Goal: Task Accomplishment & Management: Manage account settings

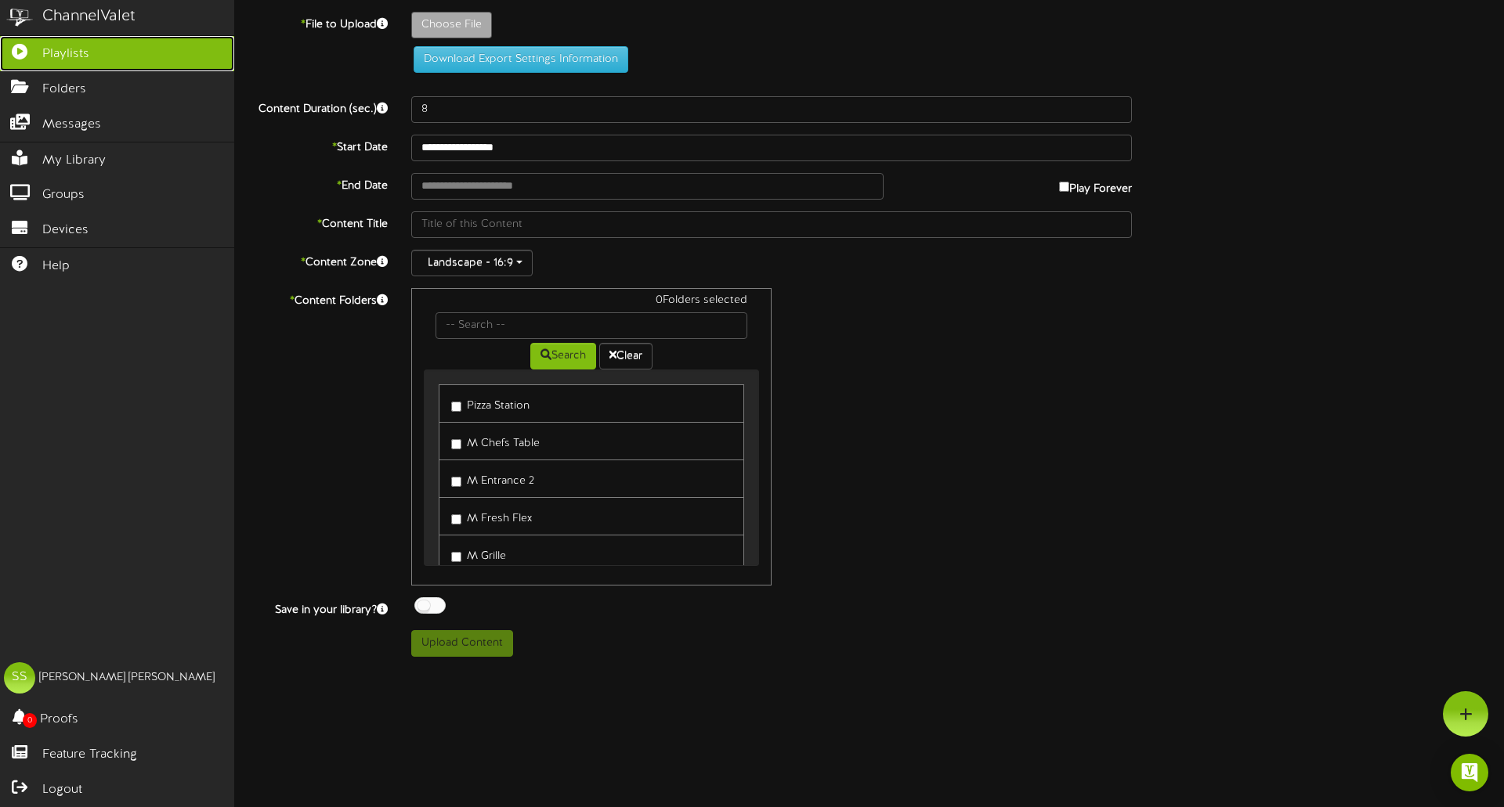
click at [27, 39] on link "Playlists" at bounding box center [117, 53] width 234 height 35
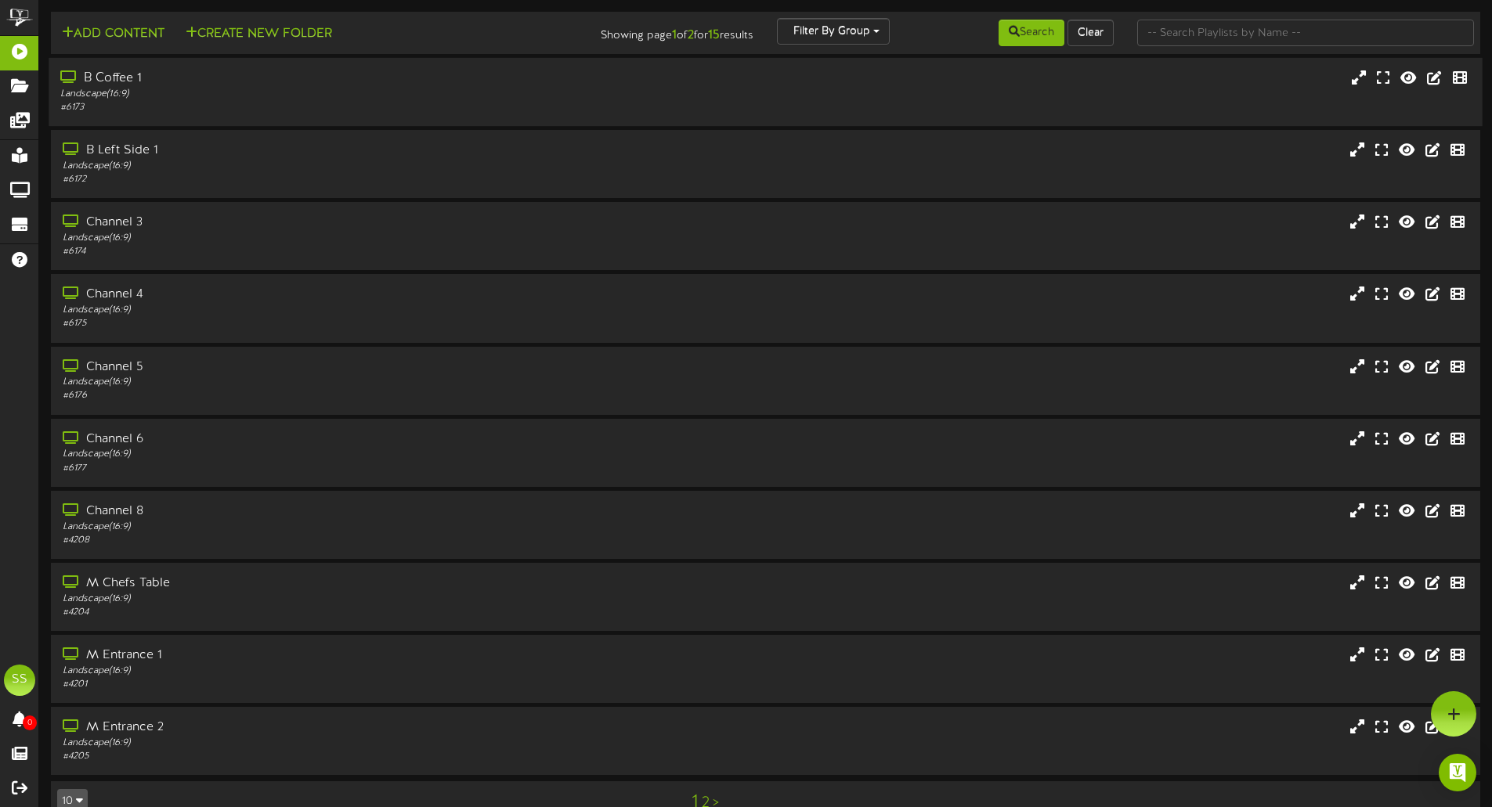
click at [107, 82] on div "B Coffee 1" at bounding box center [347, 79] width 574 height 18
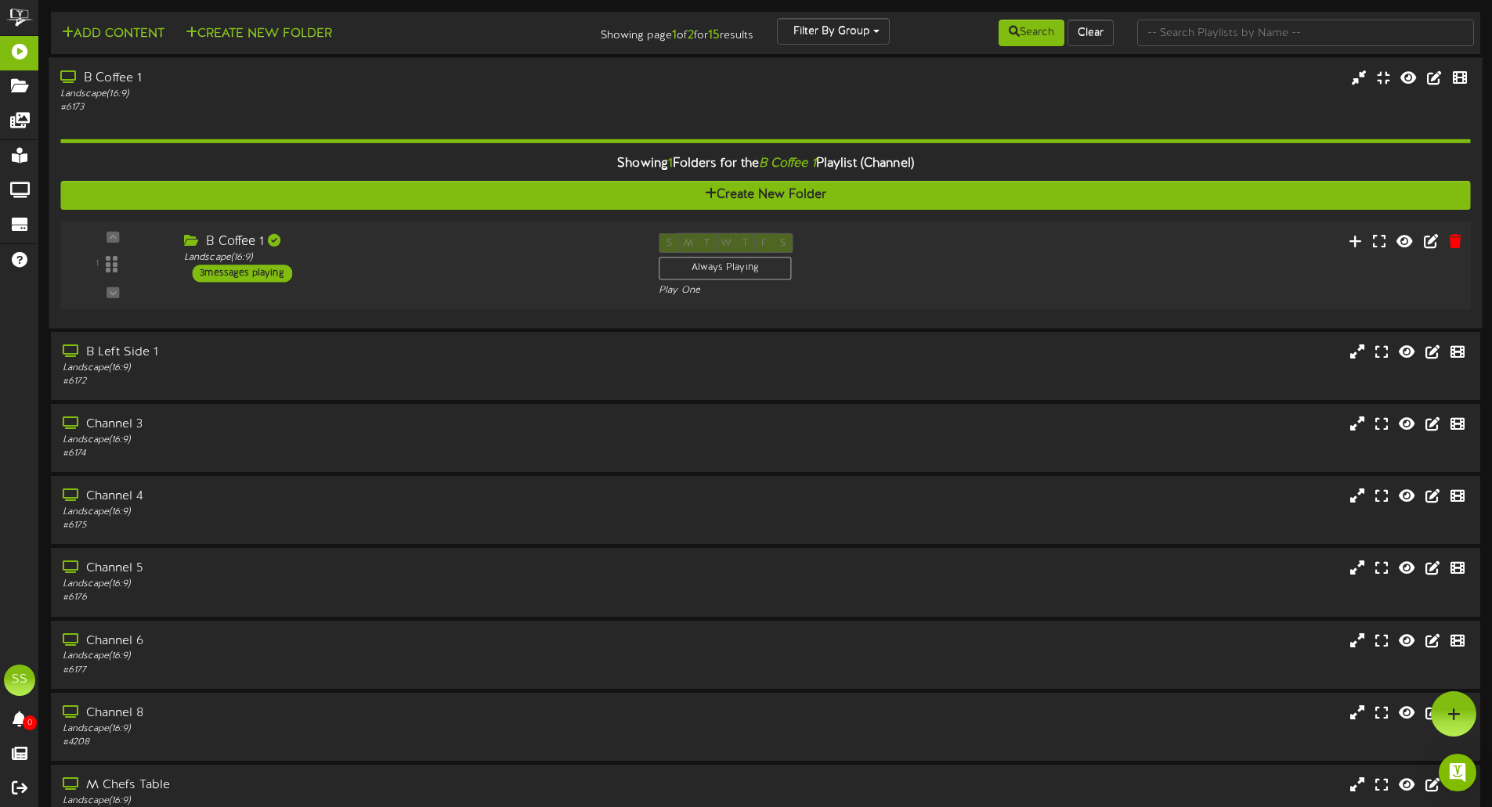
click at [268, 273] on div "3 messages playing" at bounding box center [242, 273] width 100 height 17
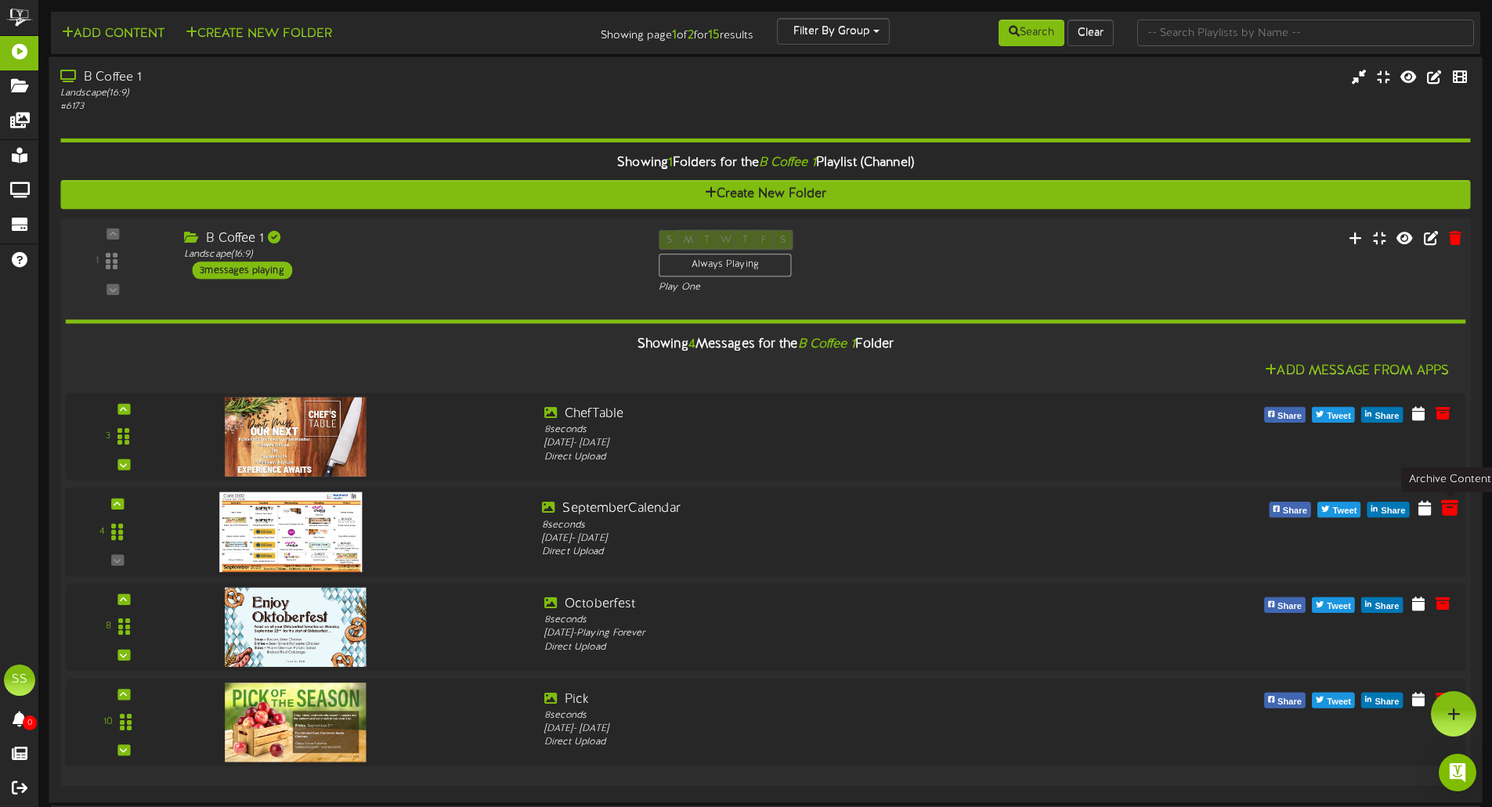
click at [1445, 504] on icon at bounding box center [1449, 507] width 17 height 17
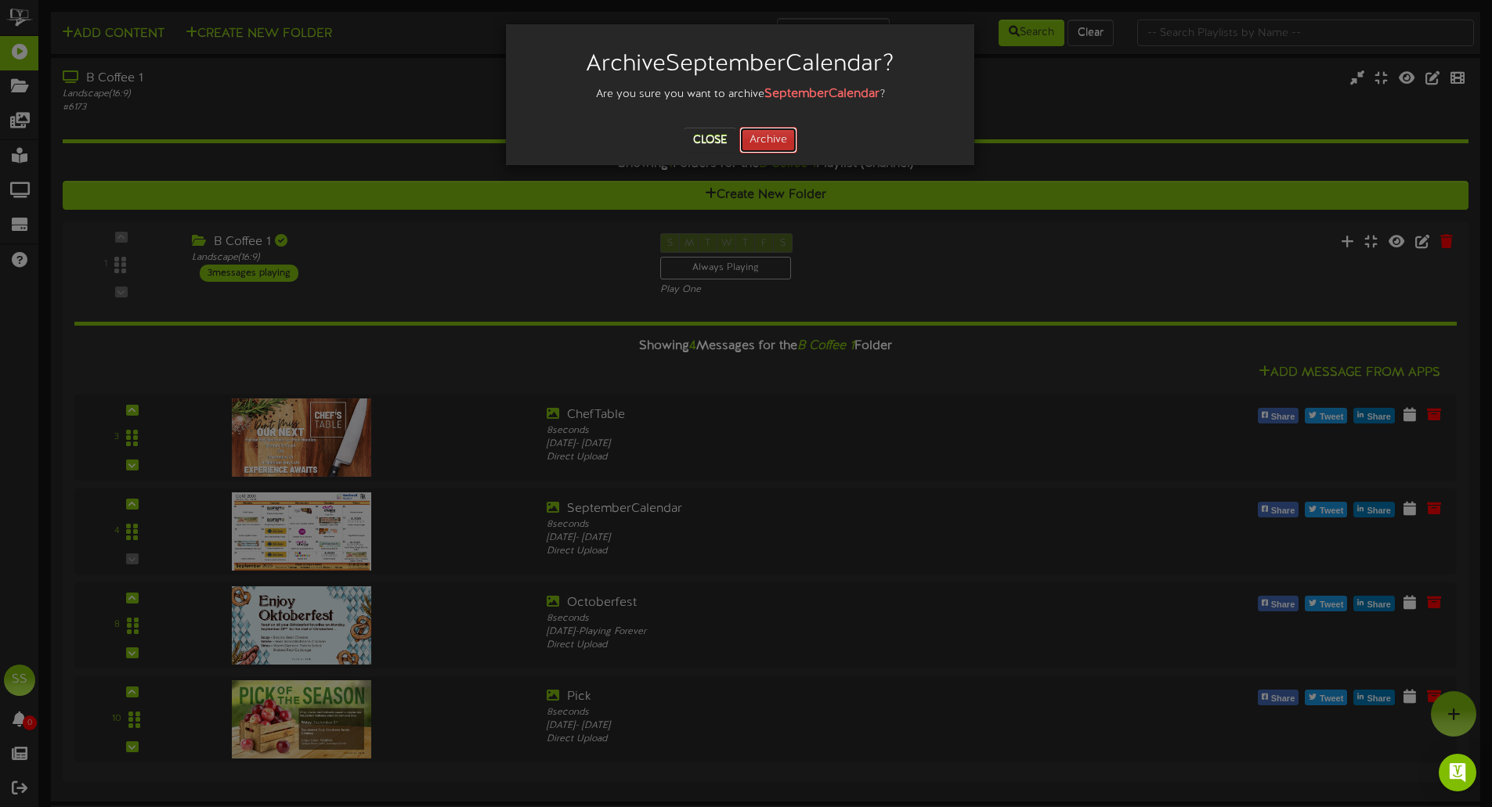
click at [757, 136] on button "Archive" at bounding box center [768, 140] width 58 height 27
